Goal: Information Seeking & Learning: Learn about a topic

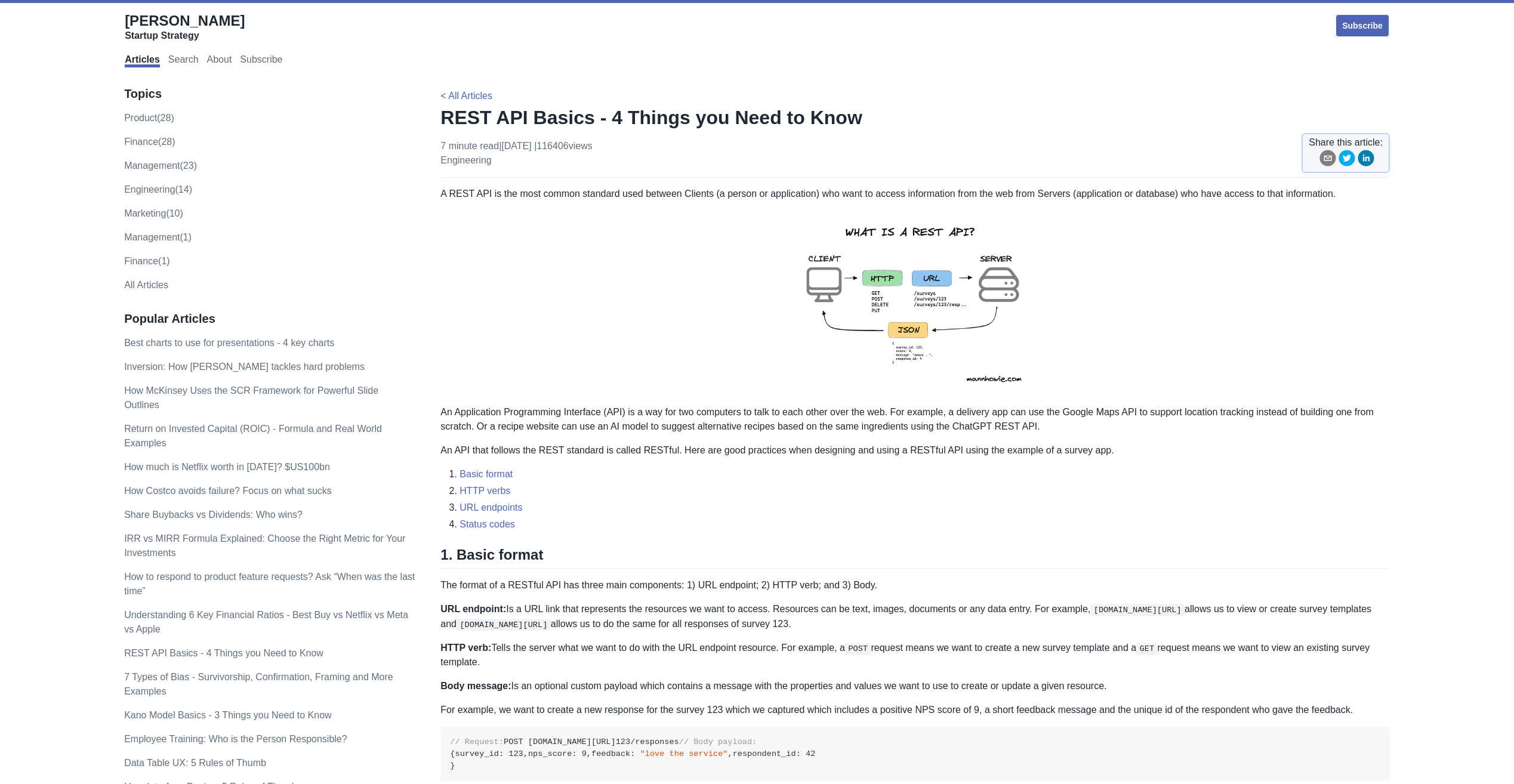
drag, startPoint x: 459, startPoint y: 192, endPoint x: 911, endPoint y: 187, distance: 452.0
click at [857, 194] on p "A REST API is the most common standard used between Clients (a person or applic…" at bounding box center [914, 194] width 949 height 15
click at [570, 36] on div "Subscribe" at bounding box center [968, 25] width 843 height 25
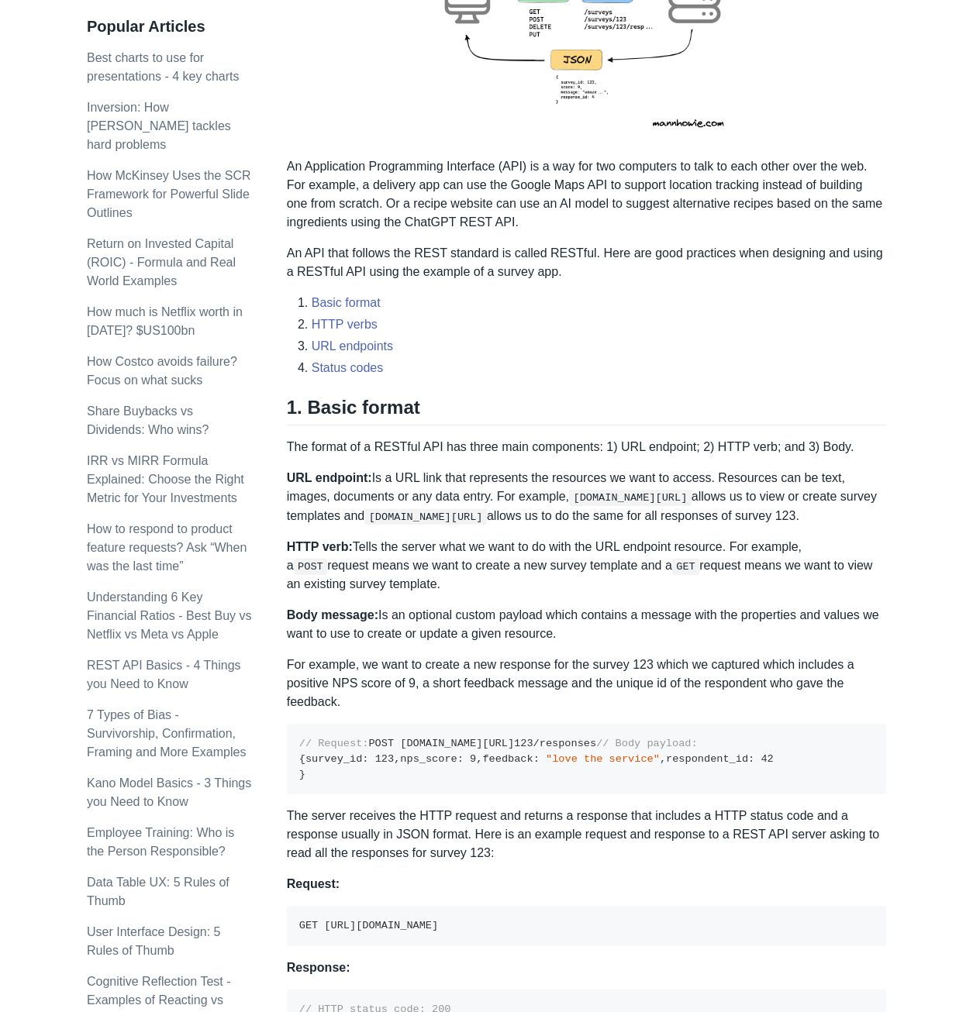
scroll to position [233, 0]
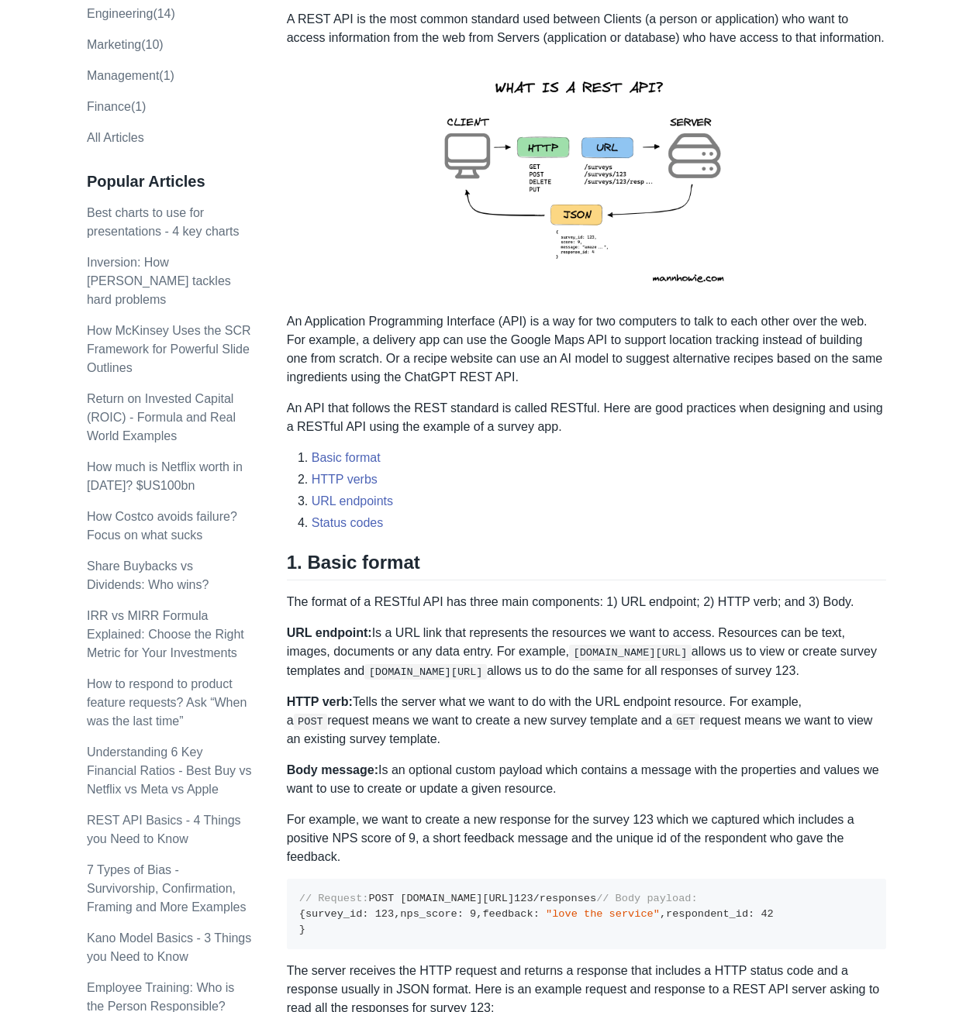
drag, startPoint x: 630, startPoint y: 186, endPoint x: 711, endPoint y: 139, distance: 93.5
click at [711, 139] on img at bounding box center [586, 180] width 340 height 240
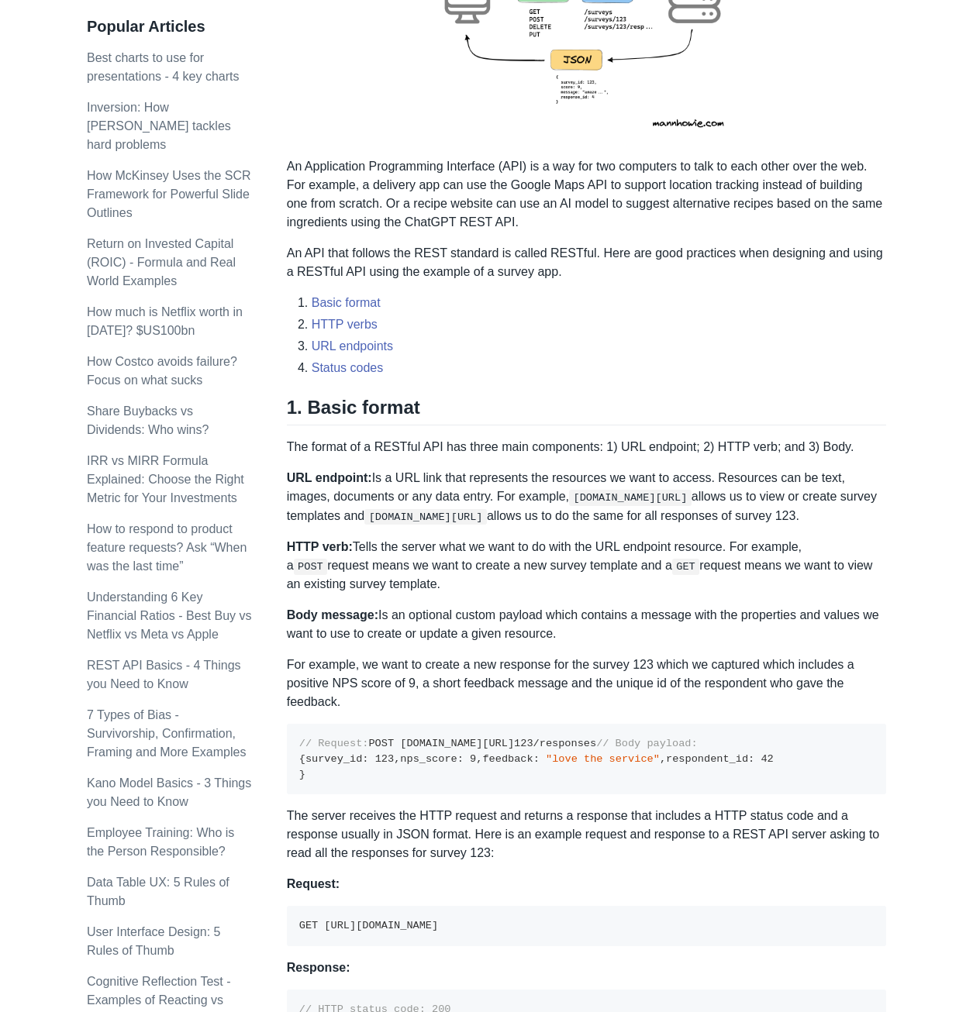
scroll to position [465, 0]
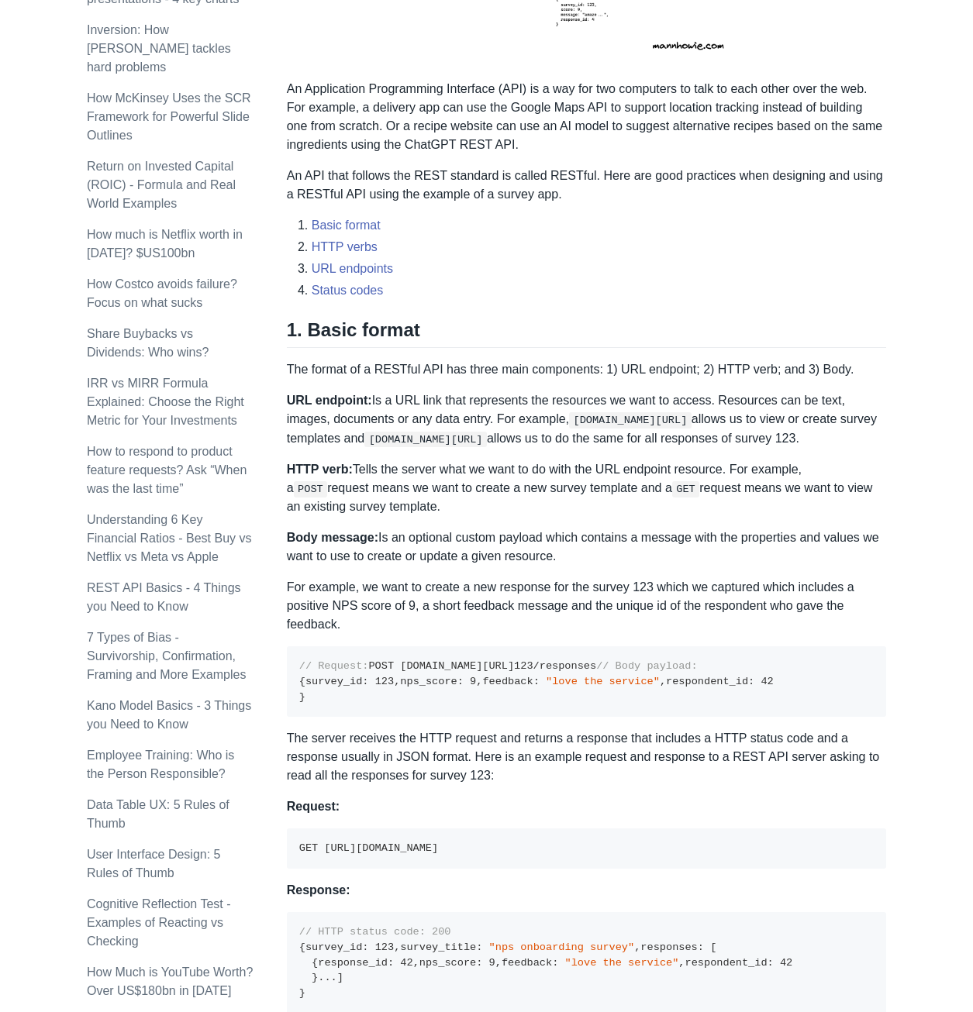
drag, startPoint x: 287, startPoint y: 364, endPoint x: 571, endPoint y: 556, distance: 342.3
copy div "The format of a RESTful API has three main components: 1) URL endpoint; 2) HTTP…"
click at [672, 481] on code "GET" at bounding box center [685, 489] width 27 height 16
drag, startPoint x: 296, startPoint y: 369, endPoint x: 574, endPoint y: 556, distance: 334.5
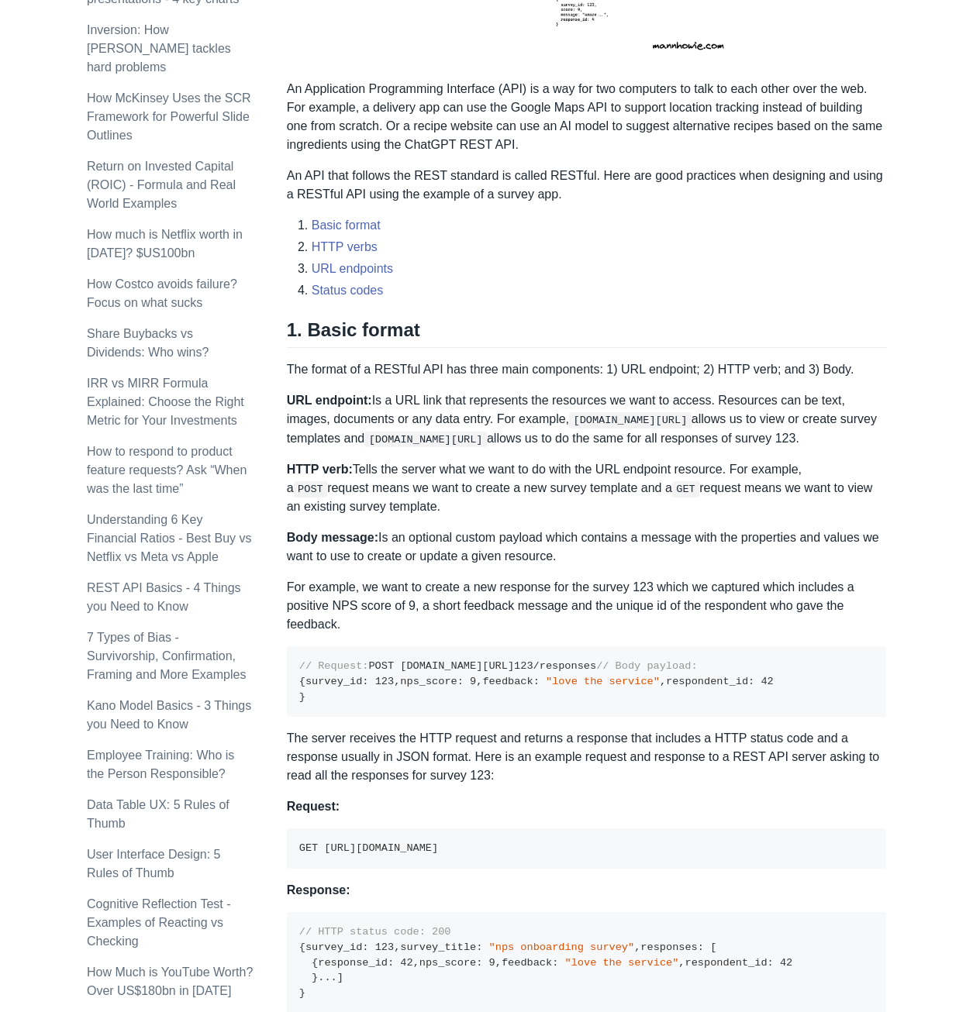
click at [310, 377] on p "The format of a RESTful API has three main components: 1) URL endpoint; 2) HTTP…" at bounding box center [586, 369] width 599 height 19
click at [287, 372] on p "The format of a RESTful API has three main components: 1) URL endpoint; 2) HTTP…" at bounding box center [586, 369] width 599 height 19
drag, startPoint x: 287, startPoint y: 366, endPoint x: 580, endPoint y: 554, distance: 348.3
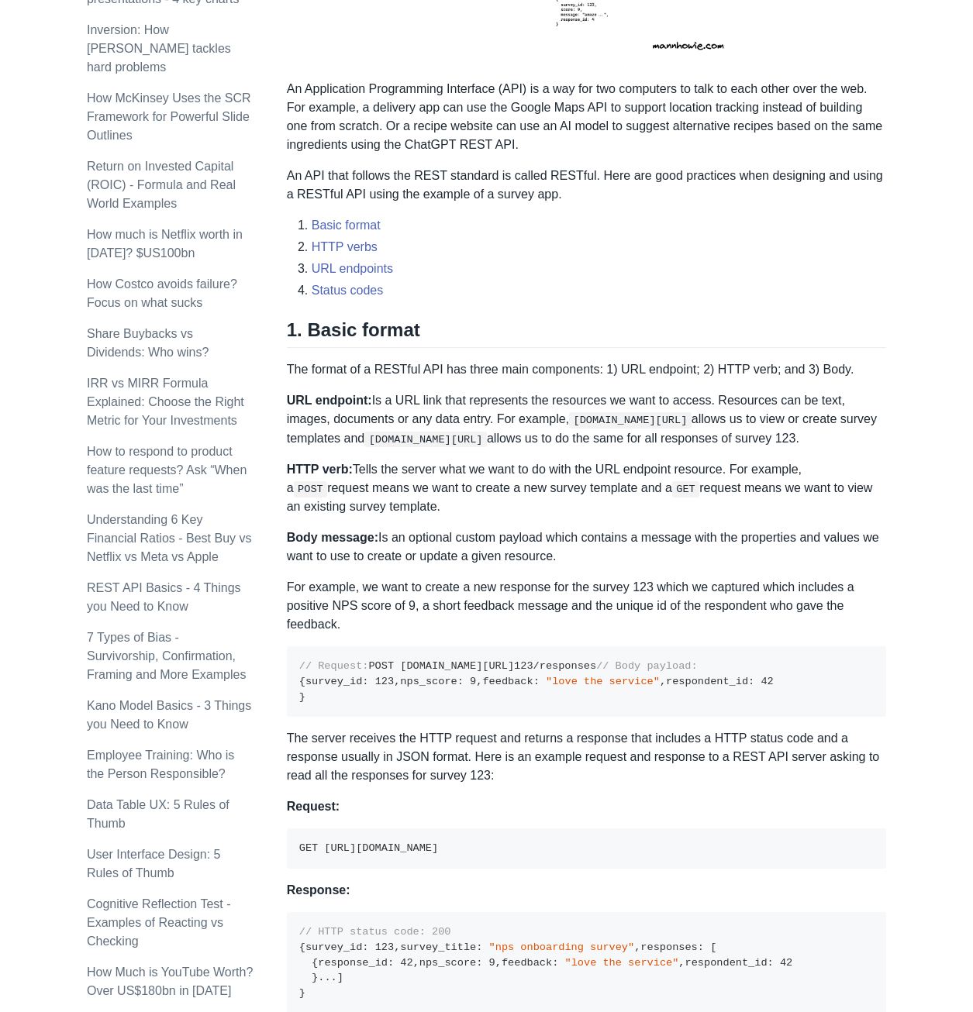
copy div "The format of a RESTful API has three main components: 1) URL endpoint; 2) HTTP…"
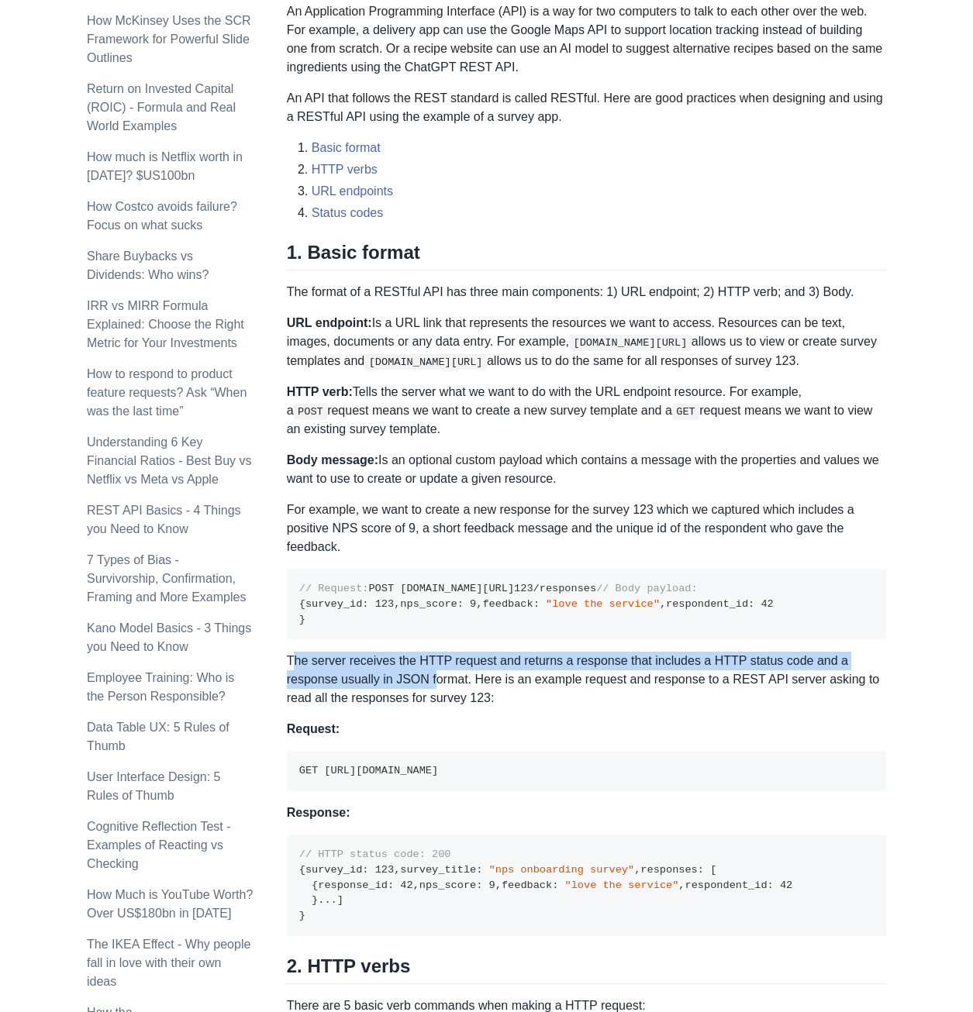
drag, startPoint x: 290, startPoint y: 764, endPoint x: 379, endPoint y: 788, distance: 92.3
click at [379, 708] on p "The server receives the HTTP request and returns a response that includes a HTT…" at bounding box center [586, 680] width 599 height 56
click at [371, 708] on p "The server receives the HTTP request and returns a response that includes a HTT…" at bounding box center [586, 680] width 599 height 56
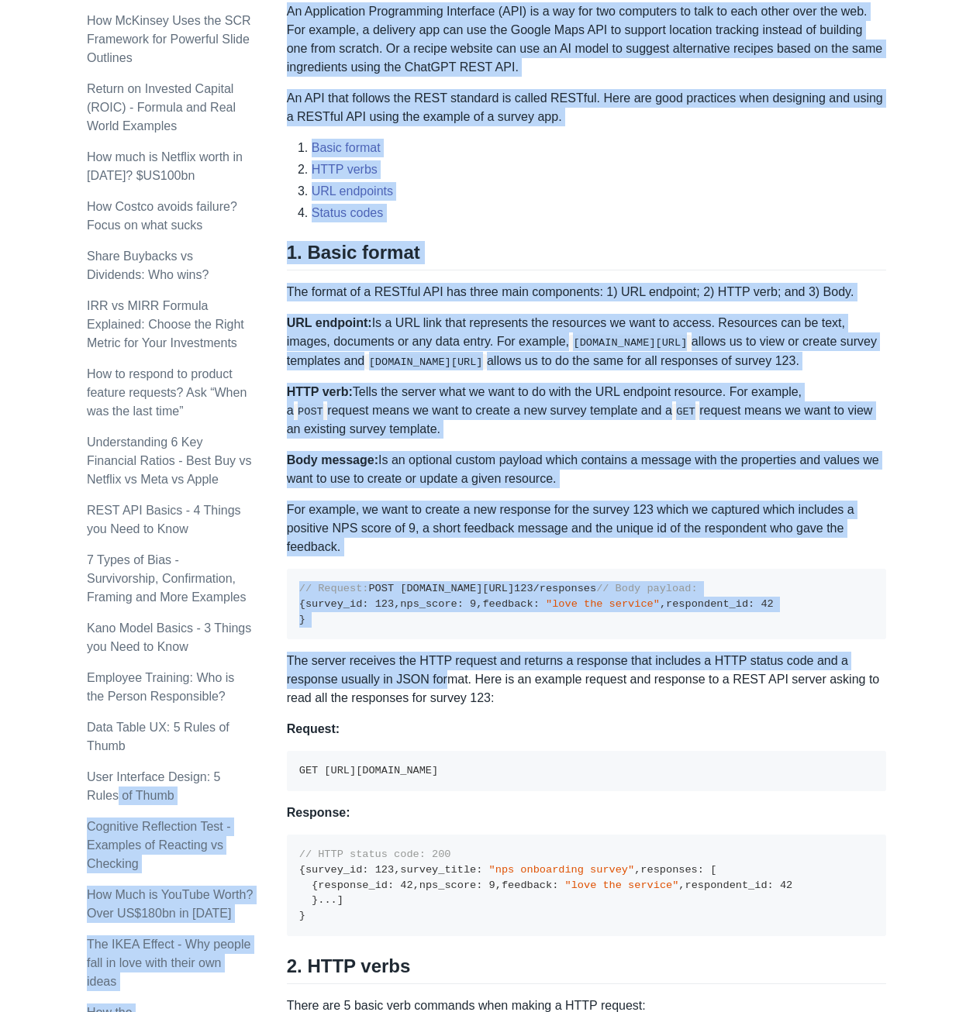
drag, startPoint x: 285, startPoint y: 766, endPoint x: 394, endPoint y: 784, distance: 110.1
click at [394, 708] on p "The server receives the HTTP request and returns a response that includes a HTT…" at bounding box center [586, 680] width 599 height 56
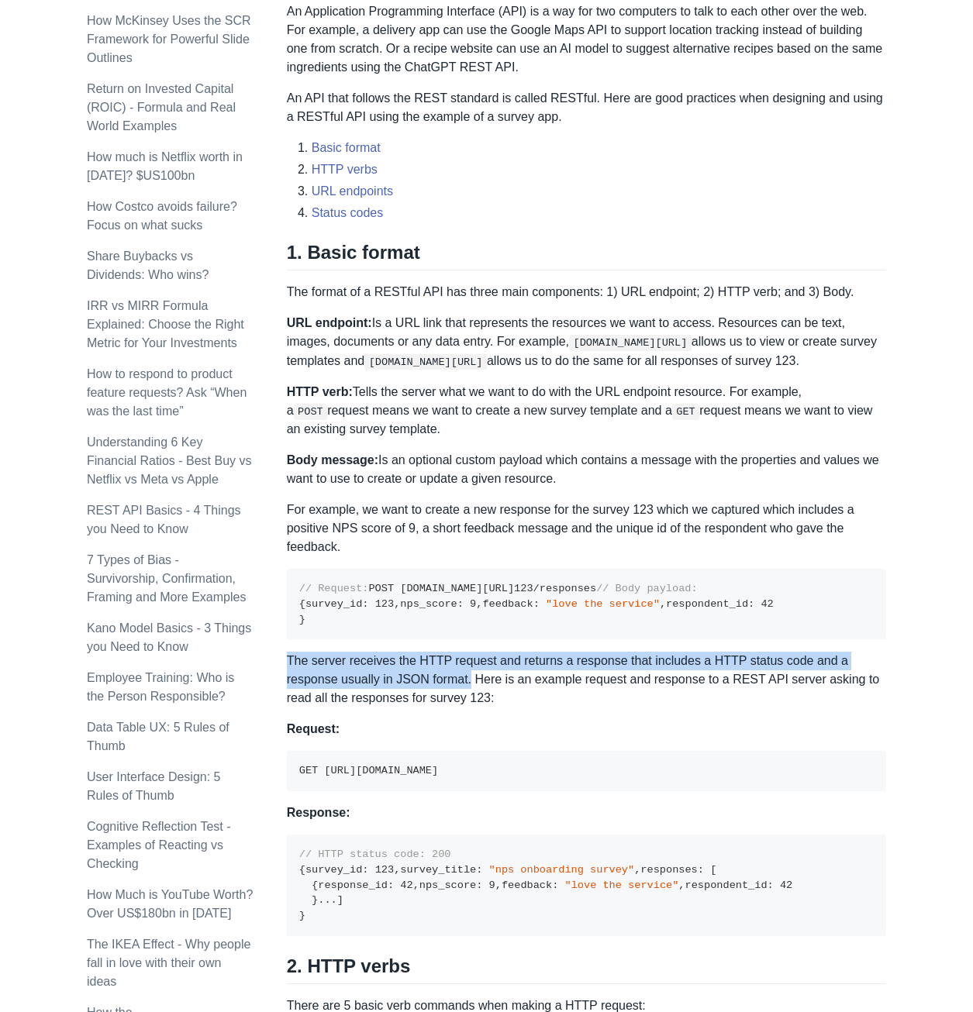
drag, startPoint x: 288, startPoint y: 766, endPoint x: 413, endPoint y: 788, distance: 127.4
click at [413, 708] on p "The server receives the HTTP request and returns a response that includes a HTT…" at bounding box center [586, 680] width 599 height 56
copy p "The server receives the HTTP request and returns a response that includes a HTT…"
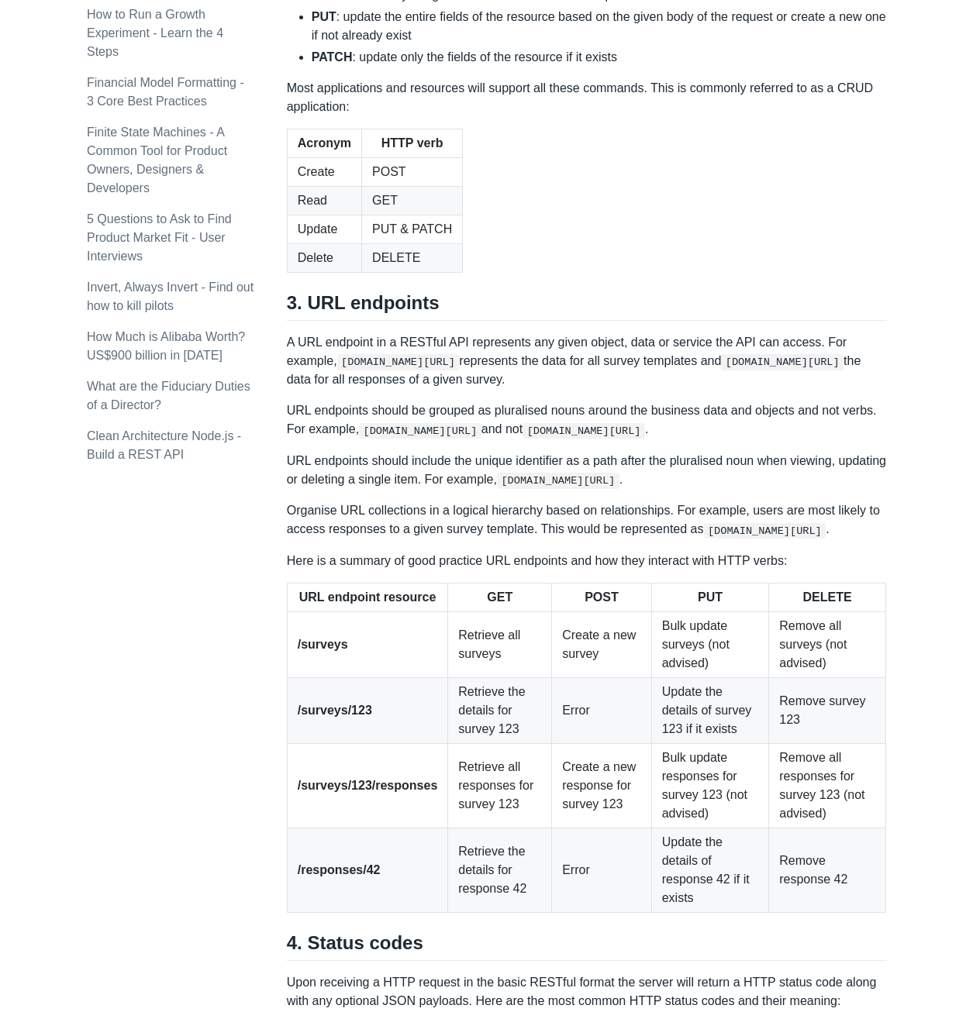
scroll to position [1860, 0]
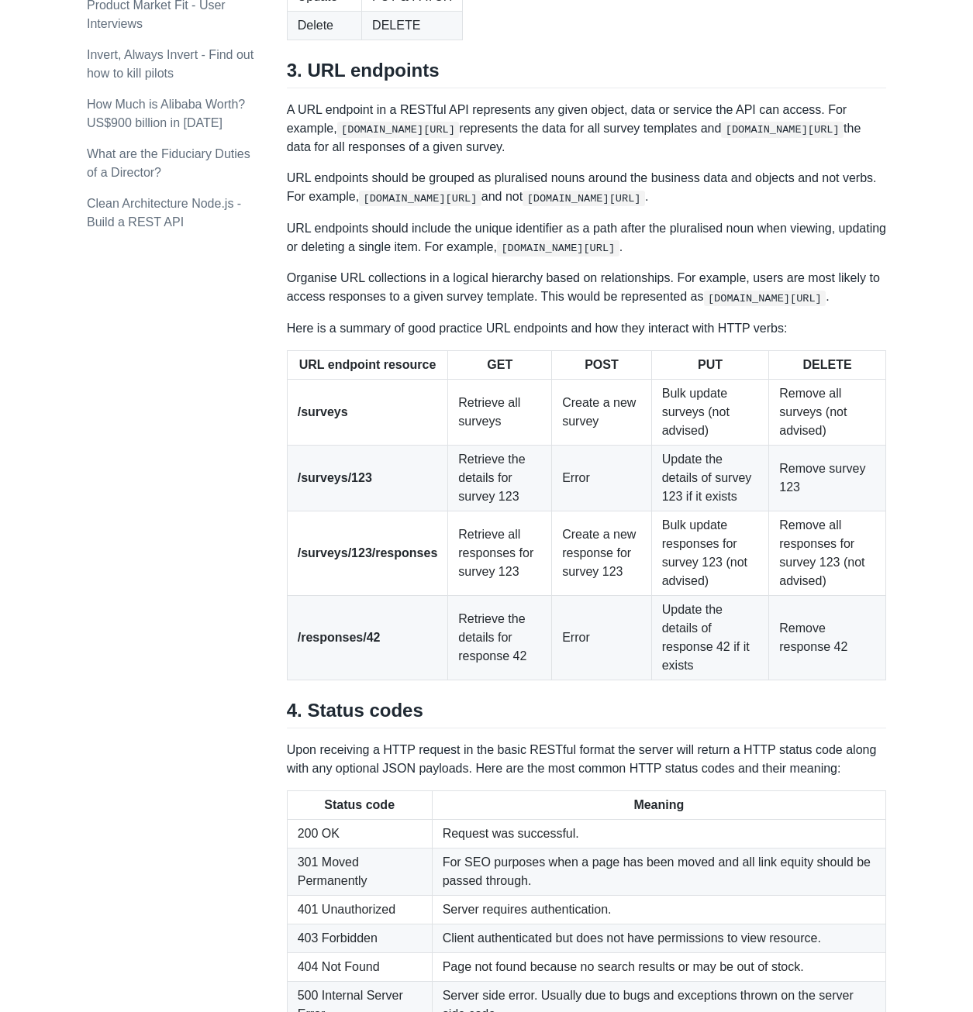
click at [412, 257] on p "URL endpoints should include the unique identifier as a path after the pluralis…" at bounding box center [586, 237] width 599 height 37
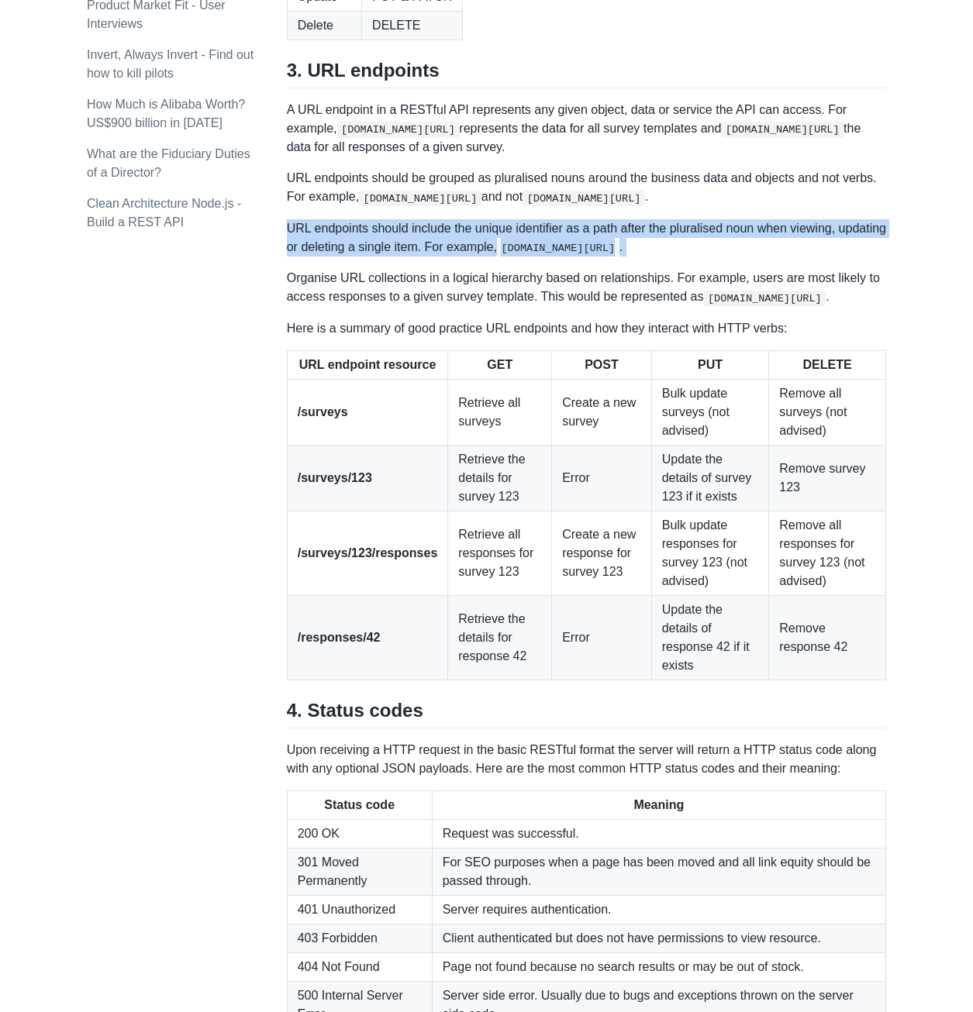
click at [412, 257] on p "URL endpoints should include the unique identifier as a path after the pluralis…" at bounding box center [586, 237] width 599 height 37
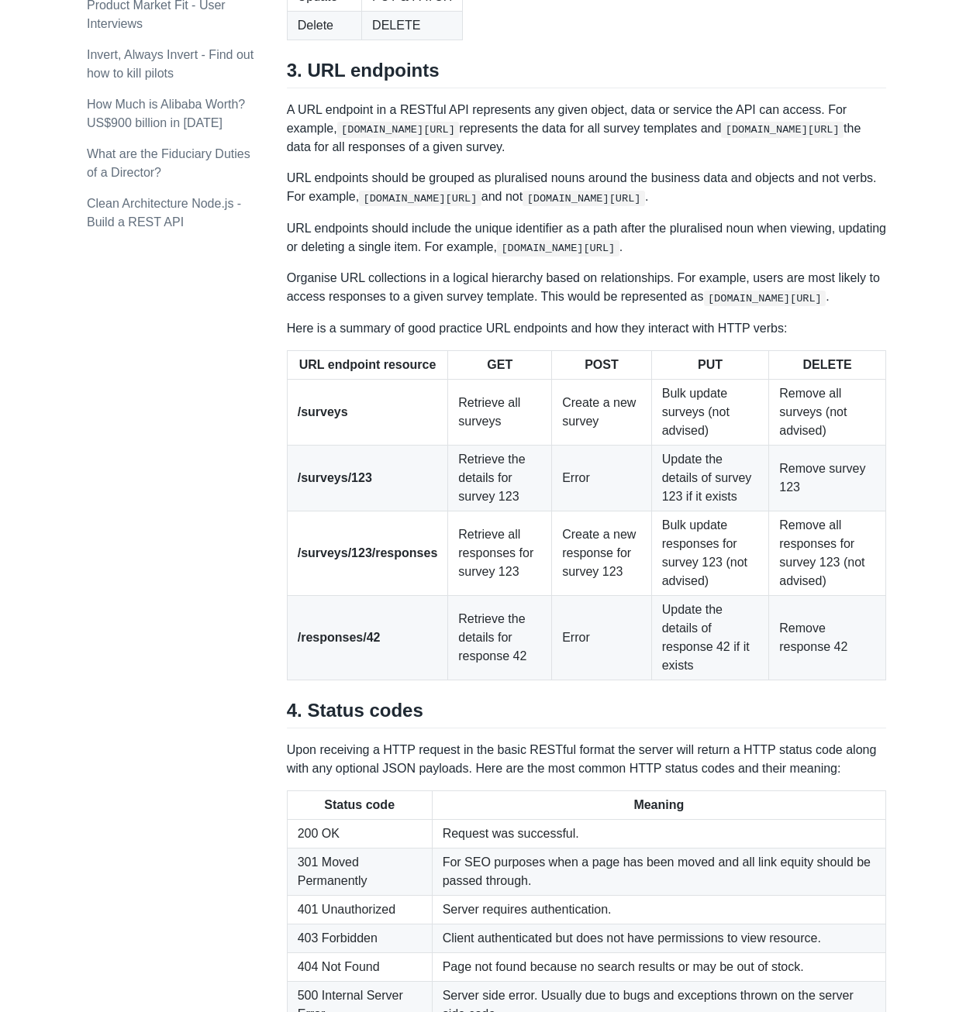
click at [457, 206] on p "URL endpoints should be grouped as pluralised nouns around the business data an…" at bounding box center [586, 187] width 599 height 37
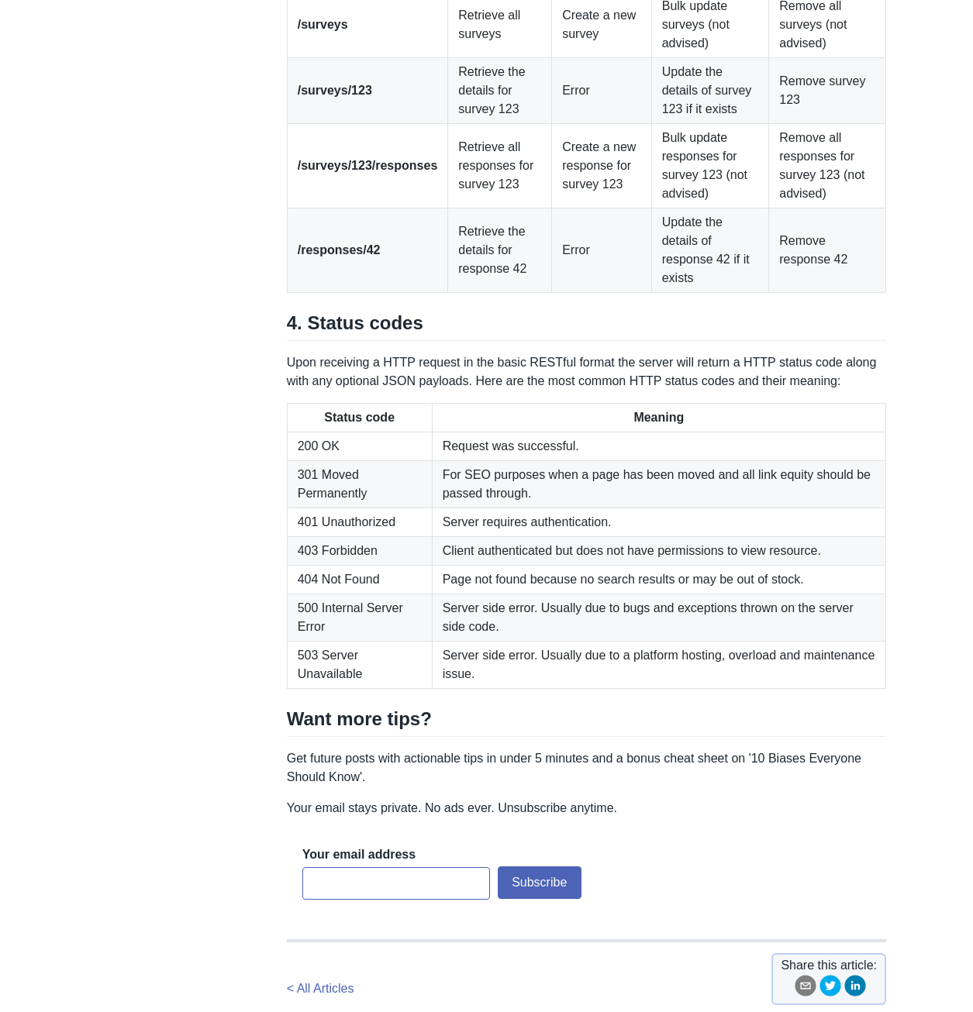
scroll to position [1938, 0]
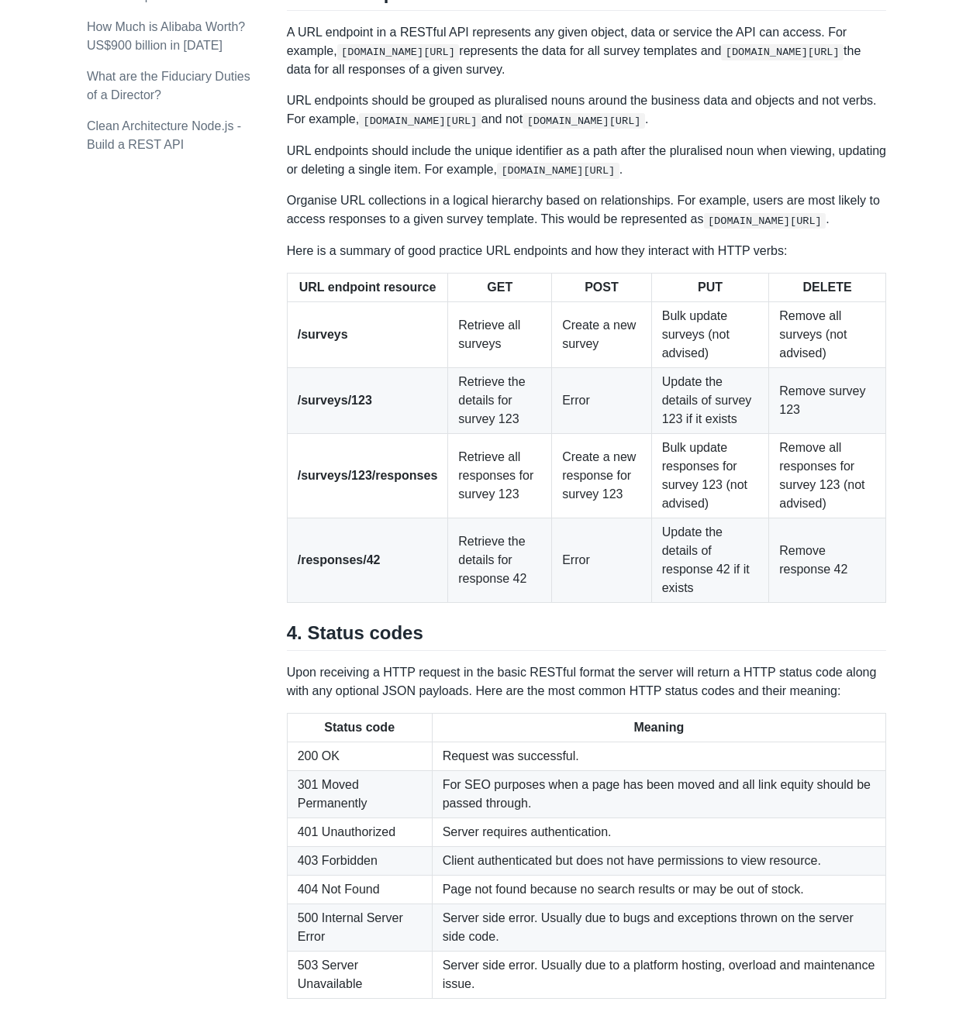
click at [459, 179] on p "URL endpoints should include the unique identifier as a path after the pluralis…" at bounding box center [586, 160] width 599 height 37
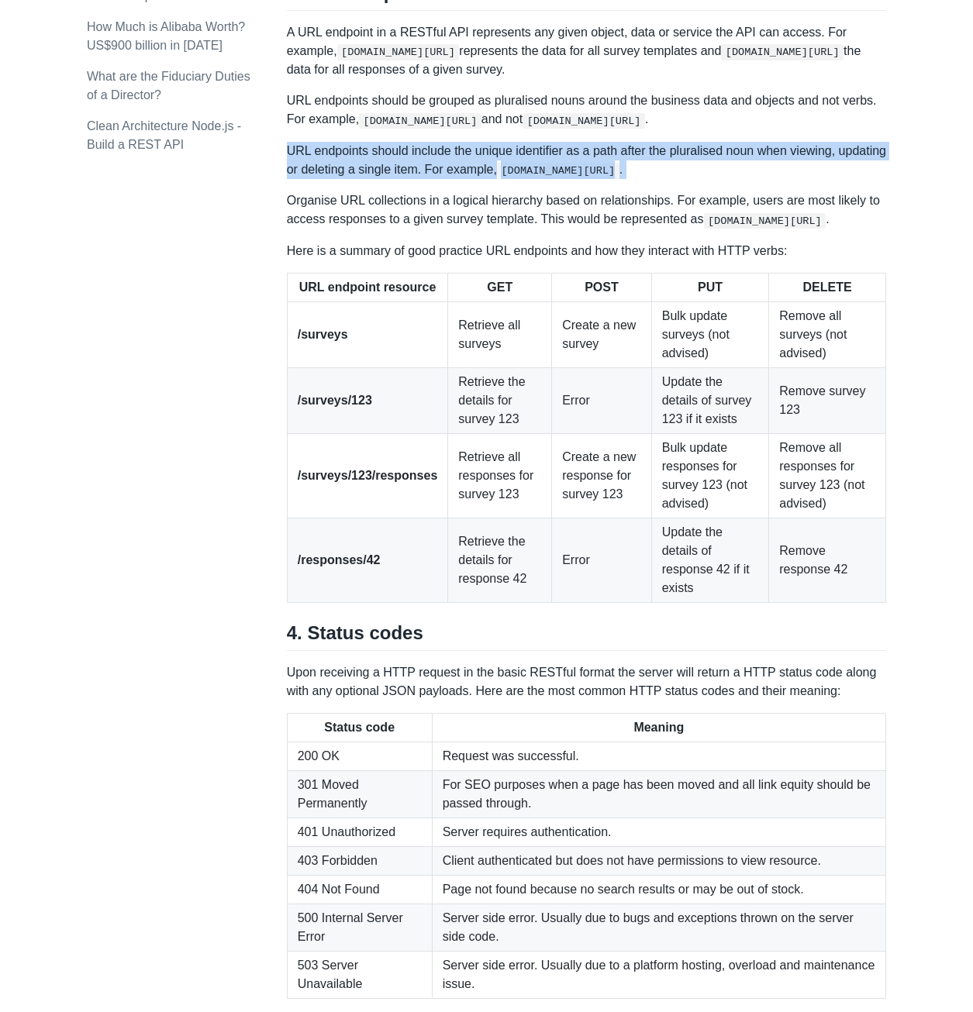
click at [459, 179] on p "URL endpoints should include the unique identifier as a path after the pluralis…" at bounding box center [586, 160] width 599 height 37
